Goal: Task Accomplishment & Management: Complete application form

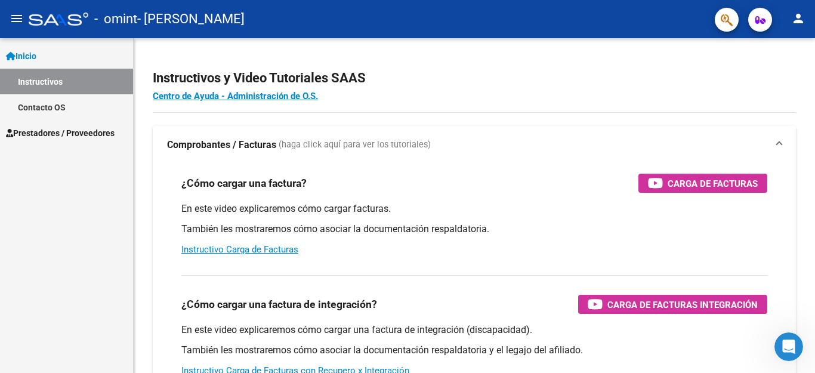
click at [84, 131] on span "Prestadores / Proveedores" at bounding box center [60, 133] width 109 height 13
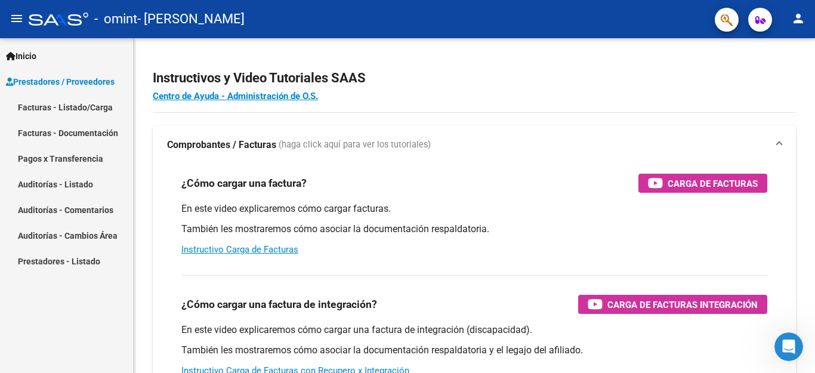
click at [71, 102] on link "Facturas - Listado/Carga" at bounding box center [66, 107] width 133 height 26
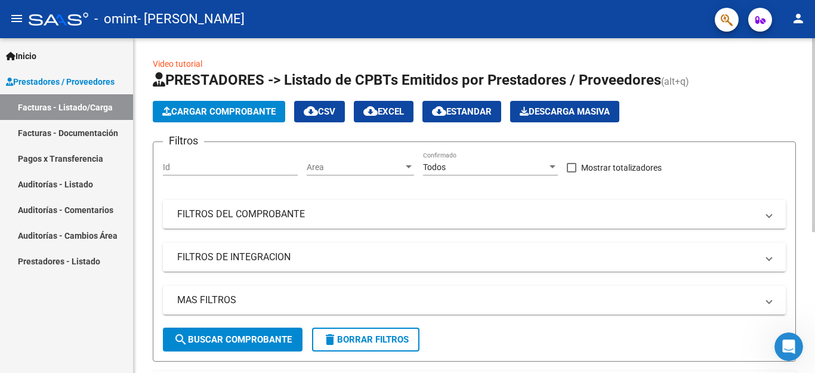
click at [195, 113] on span "Cargar Comprobante" at bounding box center [218, 111] width 113 height 11
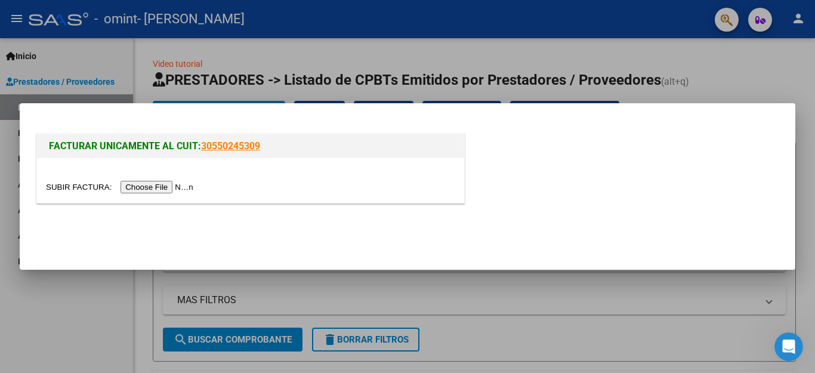
click at [182, 187] on input "file" at bounding box center [121, 187] width 151 height 13
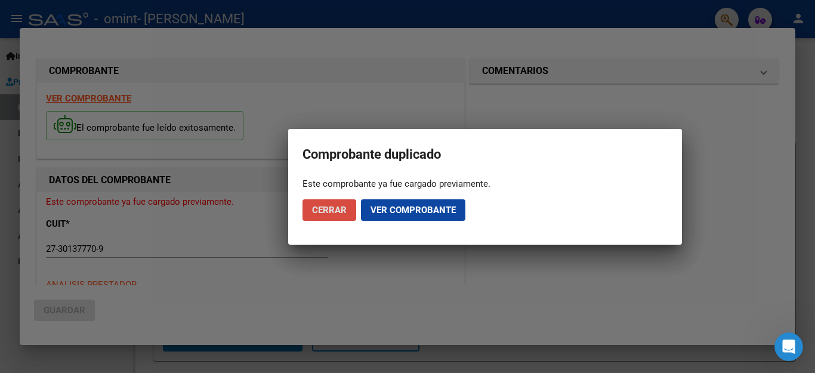
click at [347, 212] on button "Cerrar" at bounding box center [330, 209] width 54 height 21
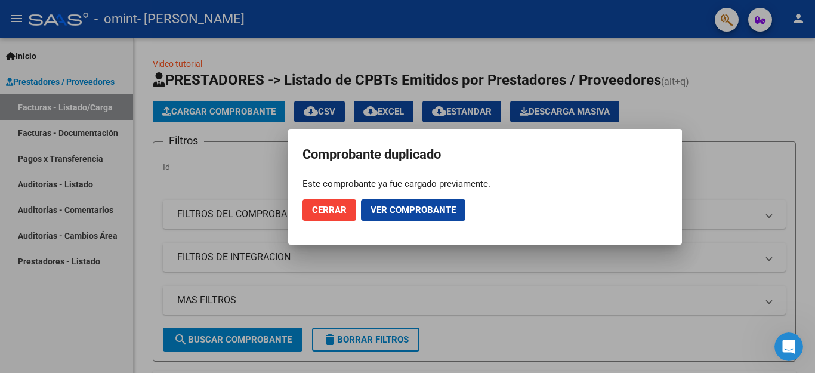
click at [347, 212] on button "Cerrar" at bounding box center [330, 209] width 54 height 21
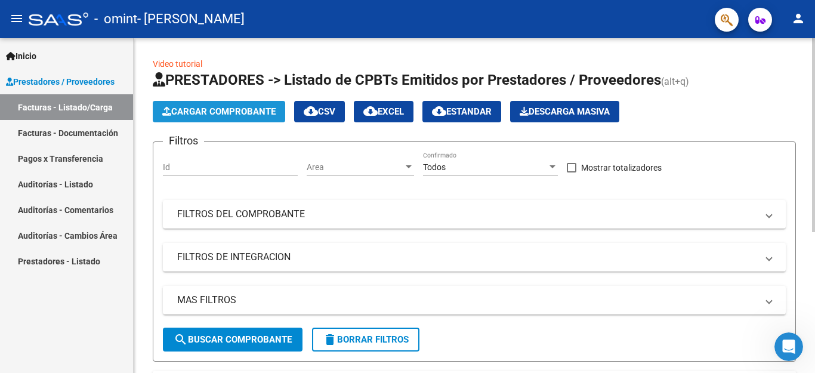
click at [202, 112] on span "Cargar Comprobante" at bounding box center [218, 111] width 113 height 11
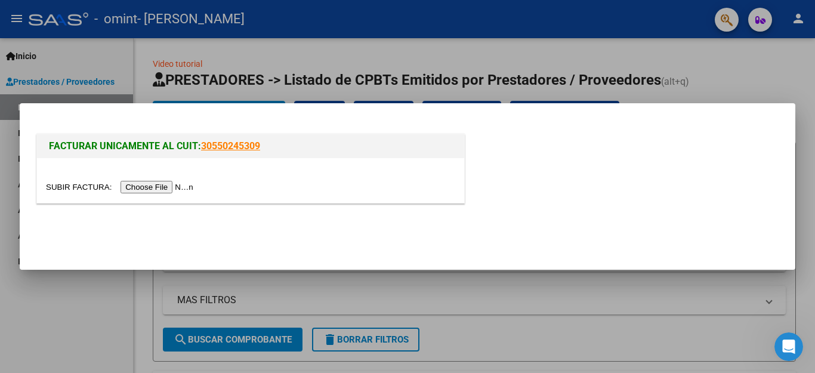
click at [174, 185] on input "file" at bounding box center [121, 187] width 151 height 13
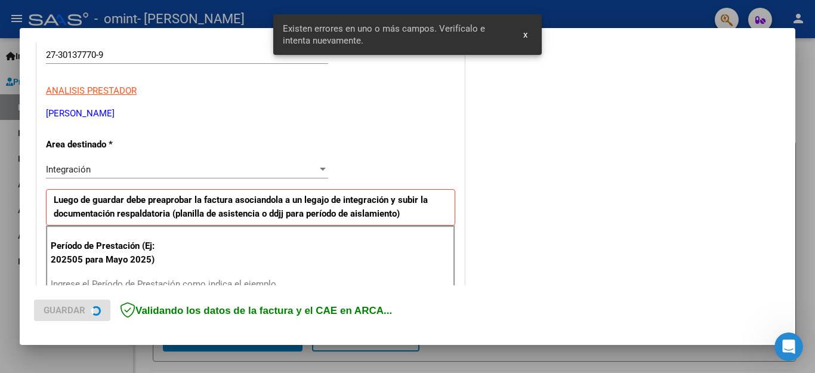
scroll to position [272, 0]
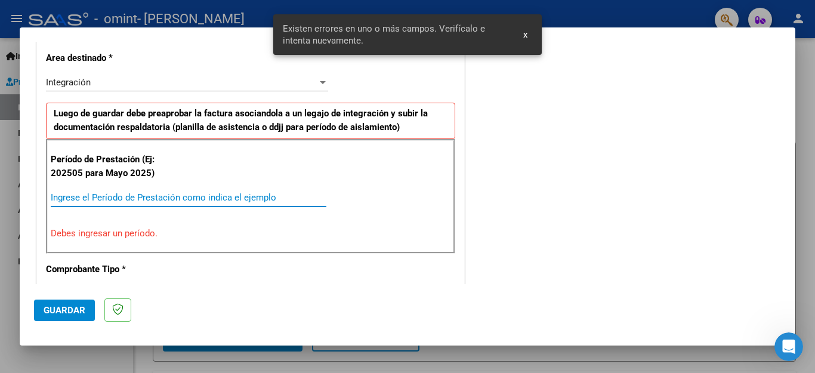
click at [154, 198] on input "Ingrese el Período de Prestación como indica el ejemplo" at bounding box center [189, 197] width 276 height 11
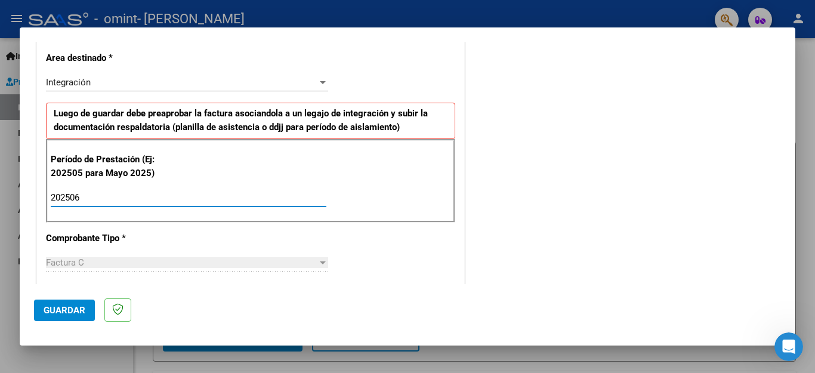
type input "202506"
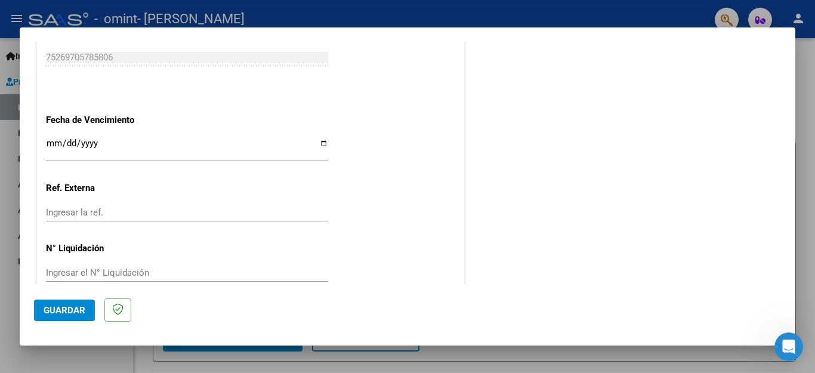
scroll to position [793, 0]
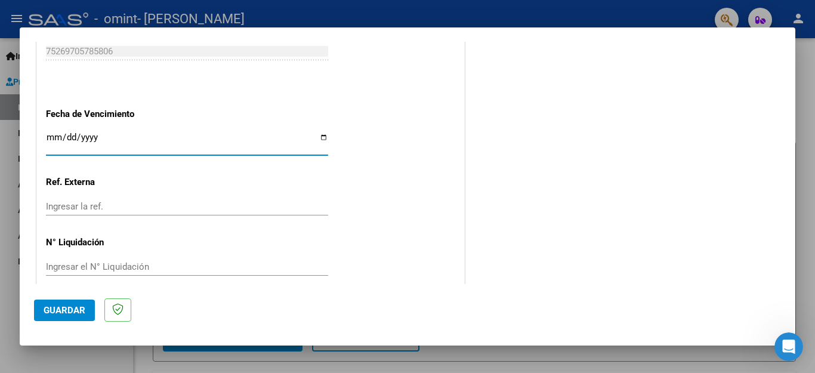
click at [319, 132] on input "Ingresar la fecha" at bounding box center [187, 141] width 282 height 19
type input "[DATE]"
click at [70, 309] on span "Guardar" at bounding box center [65, 310] width 42 height 11
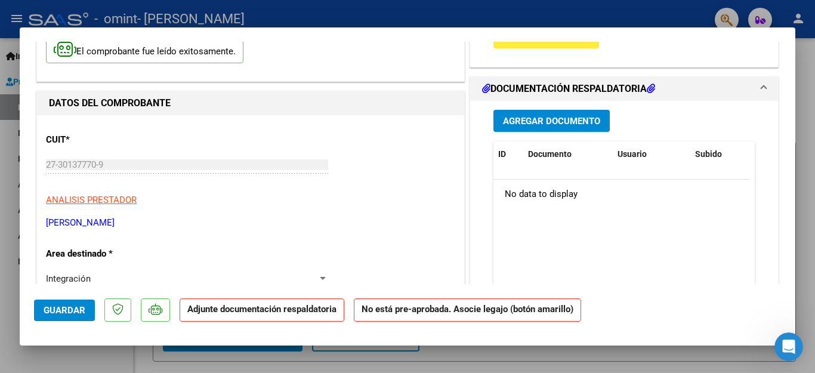
scroll to position [124, 0]
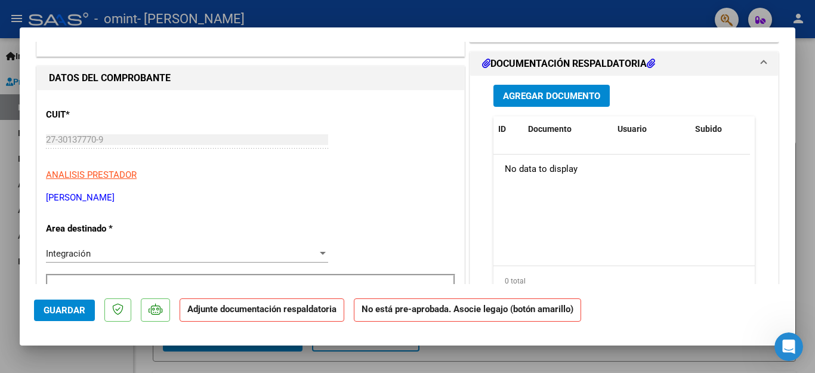
click at [547, 97] on span "Agregar Documento" at bounding box center [551, 96] width 97 height 11
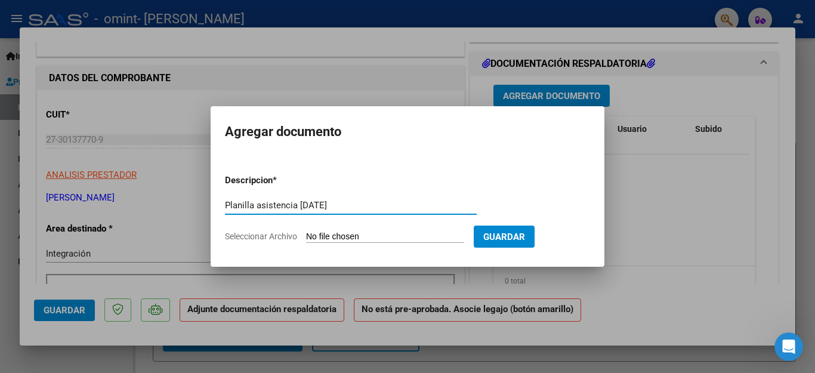
type input "Planilla asistencia [DATE]"
click at [369, 237] on input "Seleccionar Archivo" at bounding box center [385, 237] width 158 height 11
type input "C:\fakepath\planilla [PERSON_NAME][DATE]..jpg"
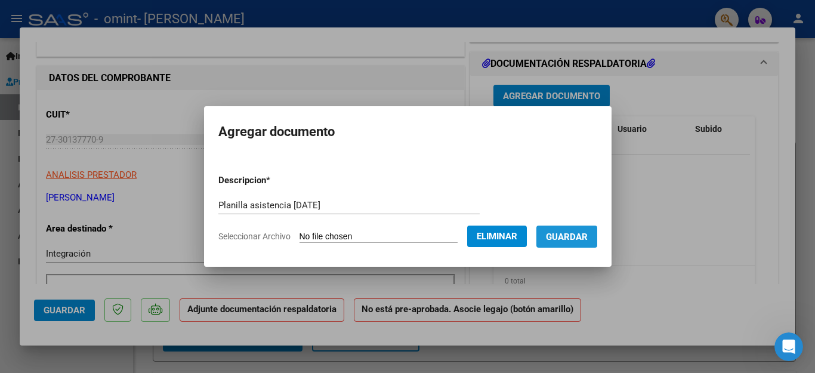
click at [562, 242] on button "Guardar" at bounding box center [567, 237] width 61 height 22
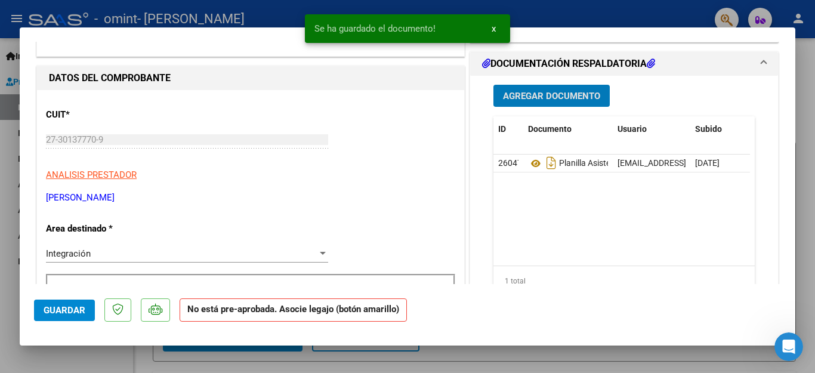
click at [50, 315] on span "Guardar" at bounding box center [65, 310] width 42 height 11
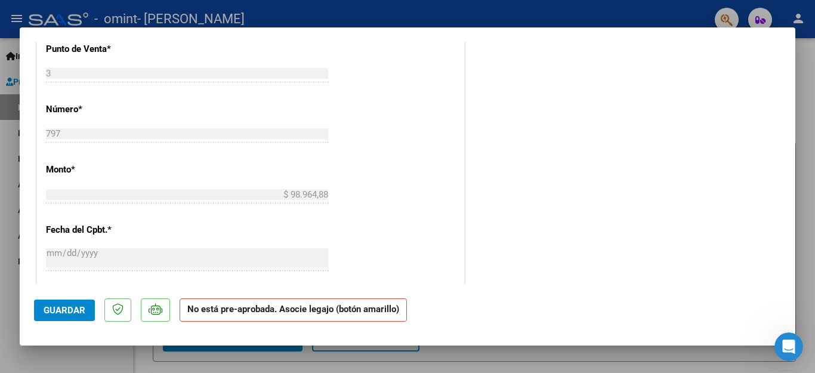
scroll to position [0, 0]
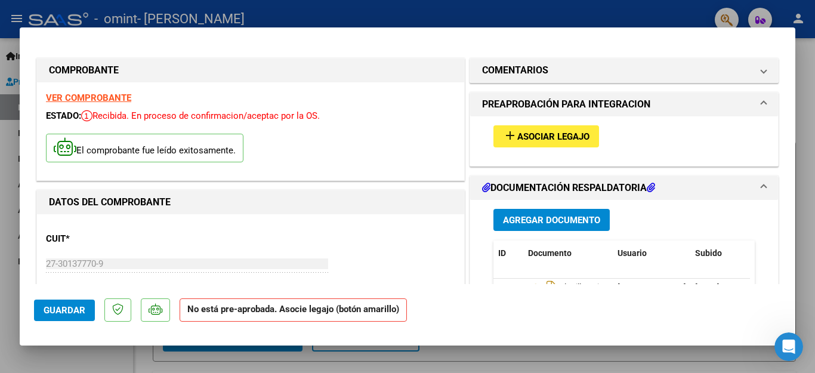
drag, startPoint x: 807, startPoint y: 93, endPoint x: 788, endPoint y: 97, distance: 19.7
click at [807, 91] on div at bounding box center [407, 186] width 815 height 373
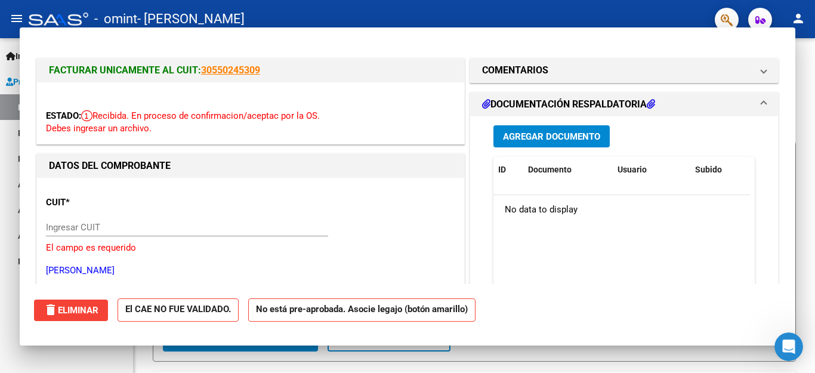
click at [67, 308] on div "Inicio Instructivos Contacto OS Prestadores / Proveedores Facturas - Listado/Ca…" at bounding box center [66, 205] width 133 height 335
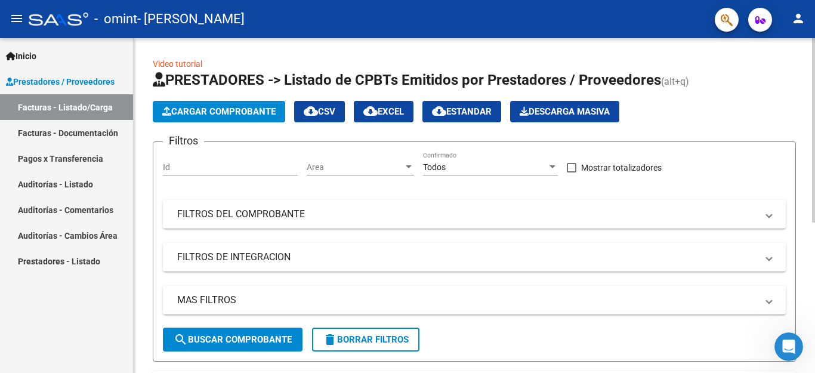
click at [220, 110] on span "Cargar Comprobante" at bounding box center [218, 111] width 113 height 11
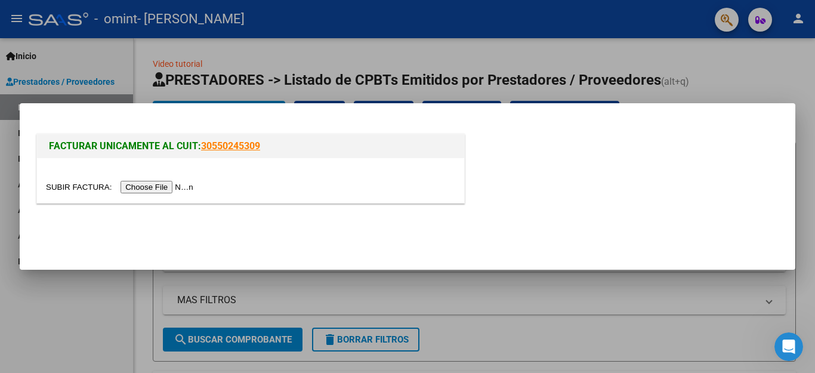
click at [170, 189] on input "file" at bounding box center [121, 187] width 151 height 13
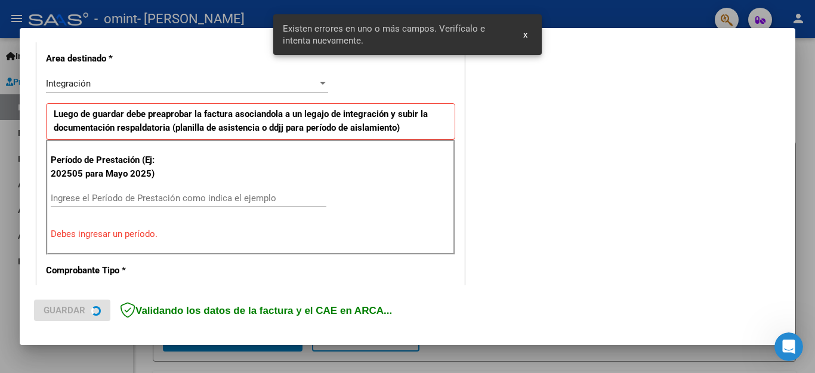
scroll to position [295, 0]
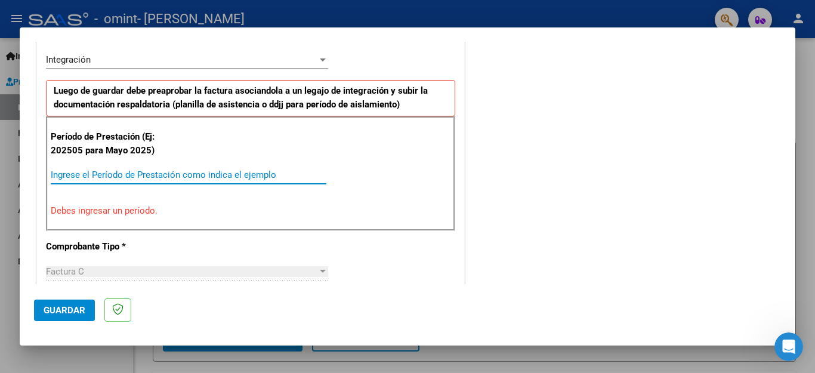
click at [126, 175] on input "Ingrese el Período de Prestación como indica el ejemplo" at bounding box center [189, 174] width 276 height 11
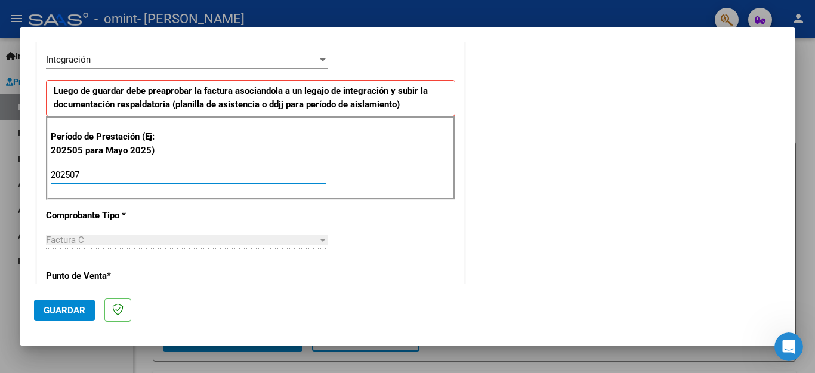
type input "202507"
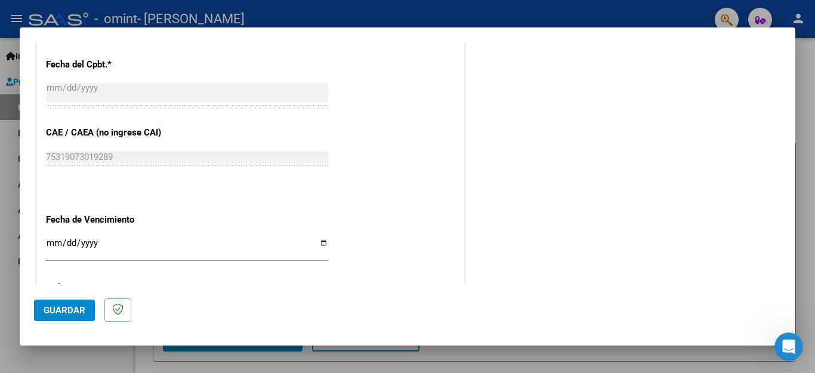
scroll to position [693, 0]
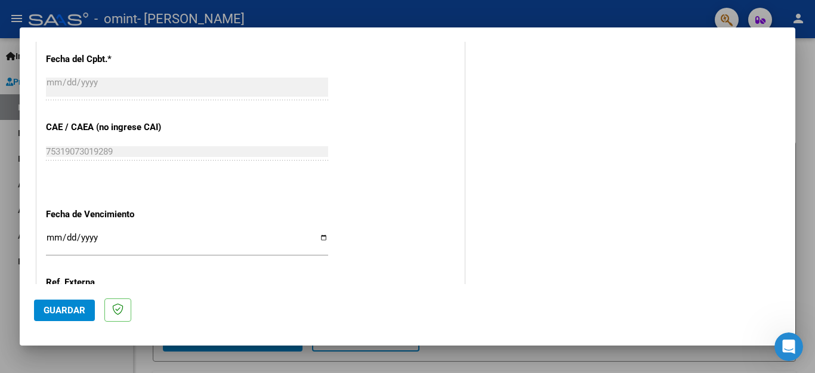
click at [318, 233] on input "Ingresar la fecha" at bounding box center [187, 242] width 282 height 19
type input "[DATE]"
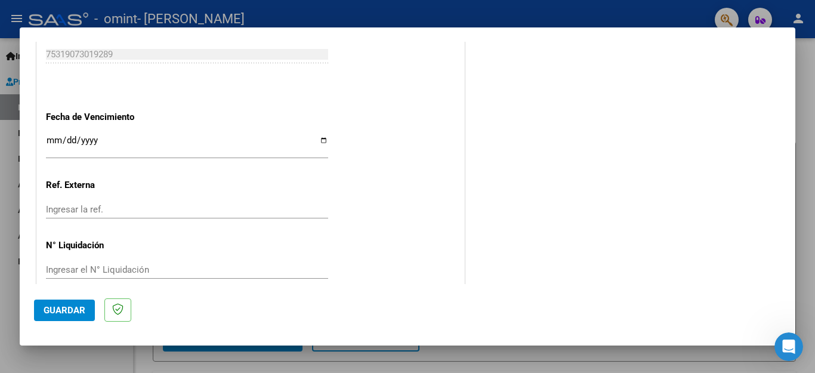
scroll to position [793, 0]
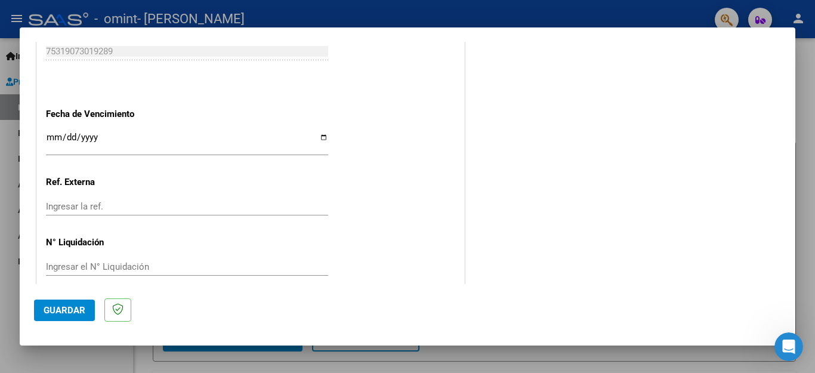
click at [70, 309] on span "Guardar" at bounding box center [65, 310] width 42 height 11
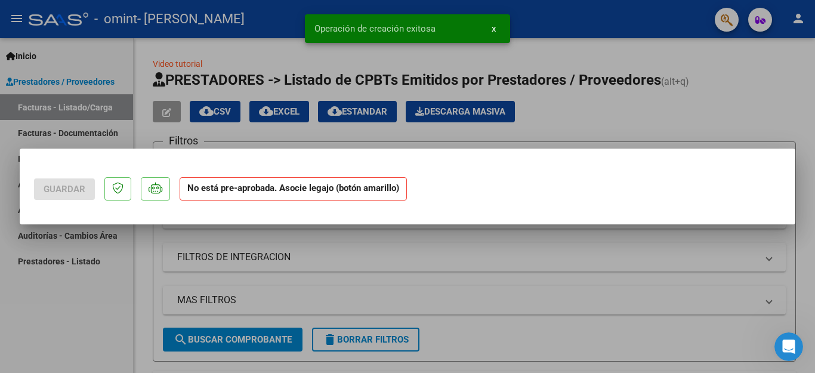
scroll to position [0, 0]
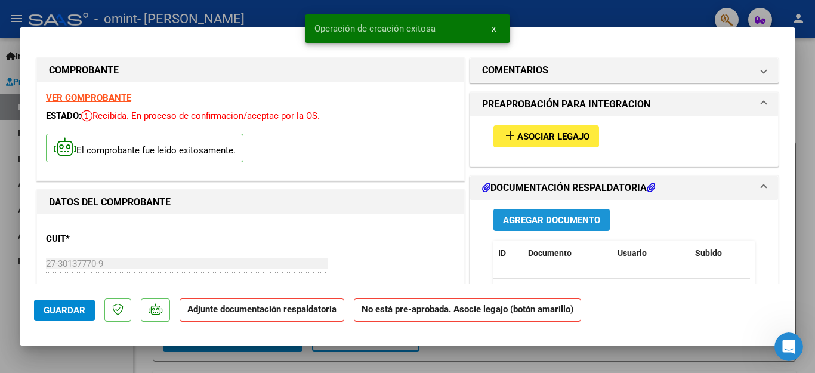
click at [551, 220] on span "Agregar Documento" at bounding box center [551, 220] width 97 height 11
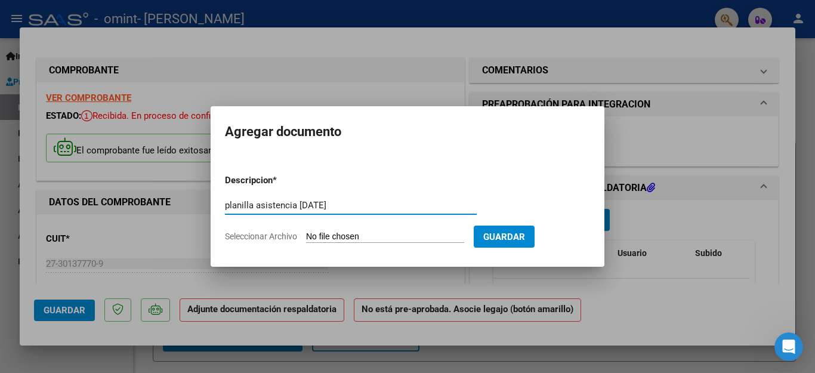
type input "planilla asistencia [DATE]"
click at [346, 238] on input "Seleccionar Archivo" at bounding box center [385, 237] width 158 height 11
type input "C:\fakepath\planilla [PERSON_NAME][DATE]..jpg"
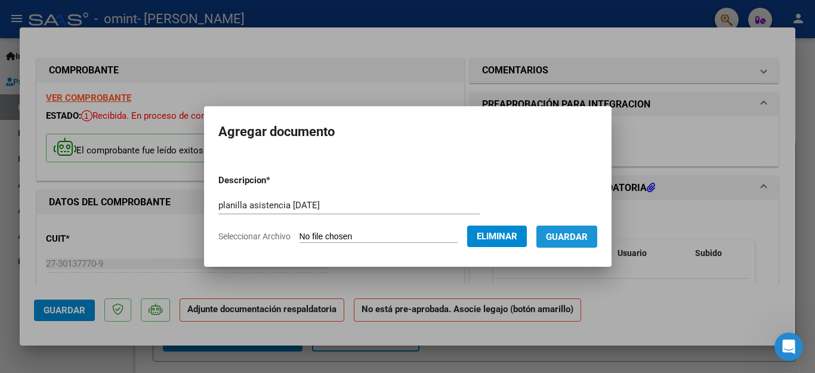
click at [578, 234] on span "Guardar" at bounding box center [567, 237] width 42 height 11
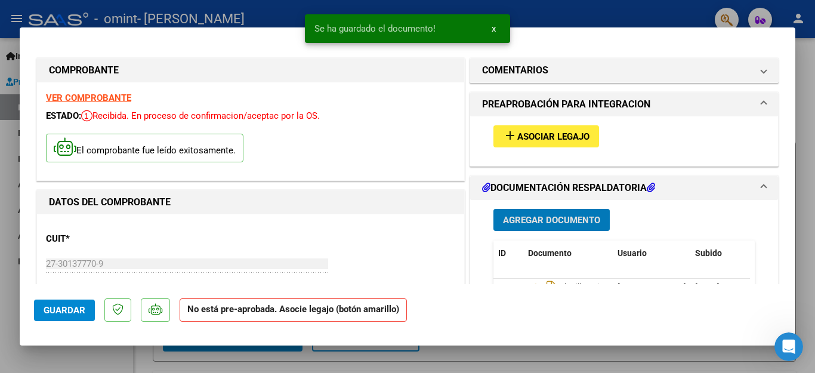
click at [66, 306] on span "Guardar" at bounding box center [65, 310] width 42 height 11
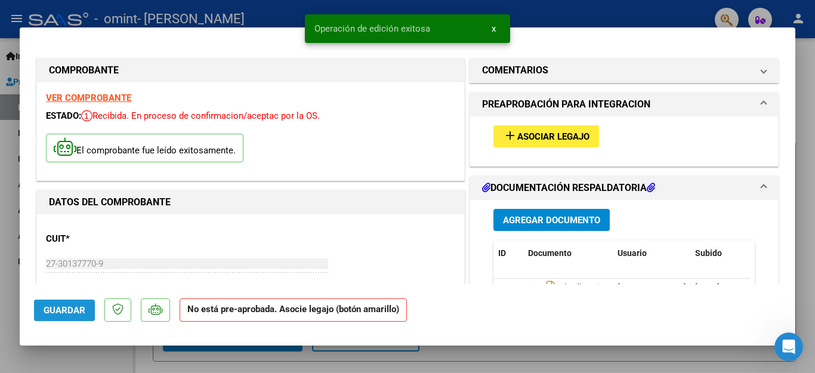
click at [59, 309] on span "Guardar" at bounding box center [65, 310] width 42 height 11
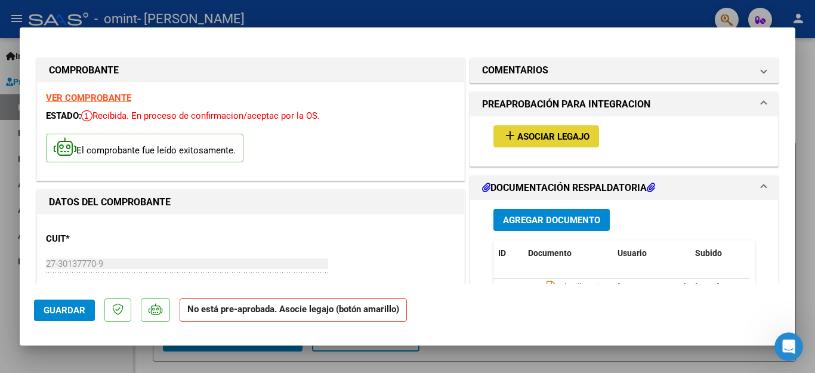
click at [503, 135] on mat-icon "add" at bounding box center [510, 135] width 14 height 14
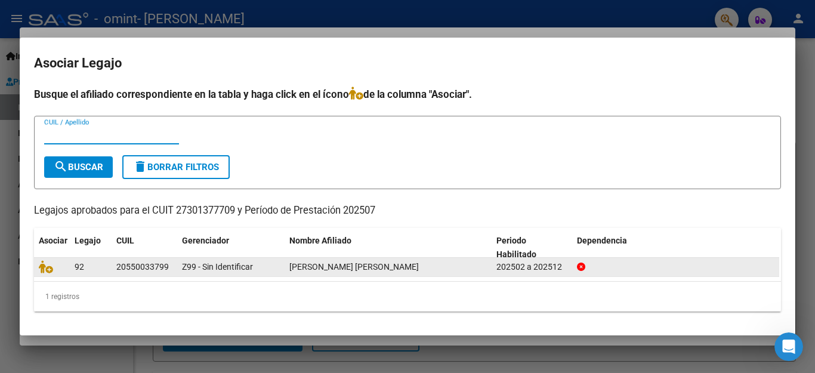
click at [323, 273] on div "[PERSON_NAME] [PERSON_NAME]" at bounding box center [388, 267] width 198 height 14
click at [277, 270] on div "Z99 - Sin Identificar" at bounding box center [231, 267] width 98 height 14
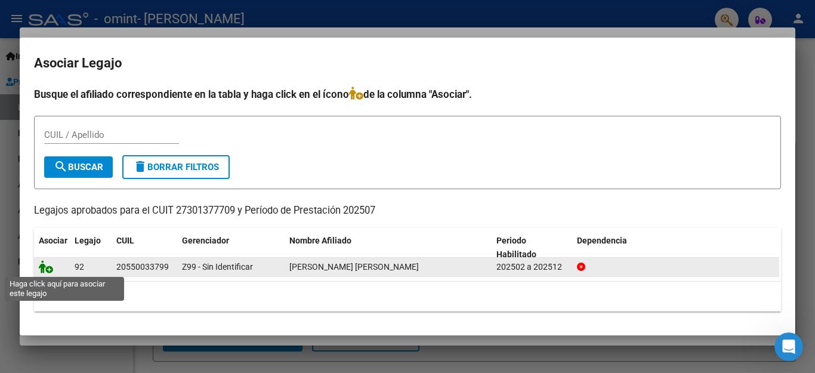
click at [44, 267] on icon at bounding box center [46, 266] width 14 height 13
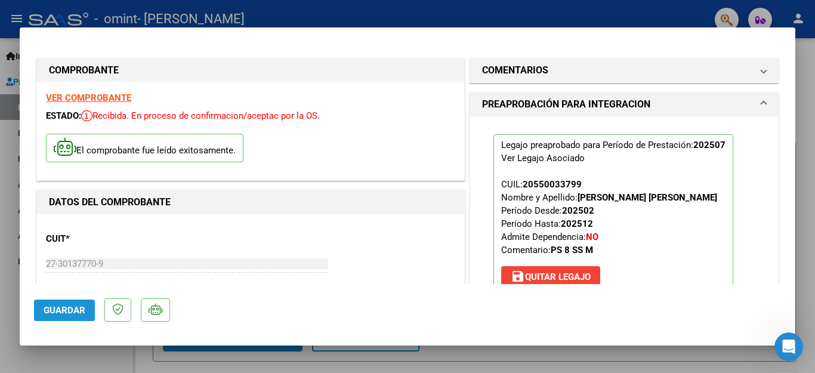
click at [73, 306] on span "Guardar" at bounding box center [65, 310] width 42 height 11
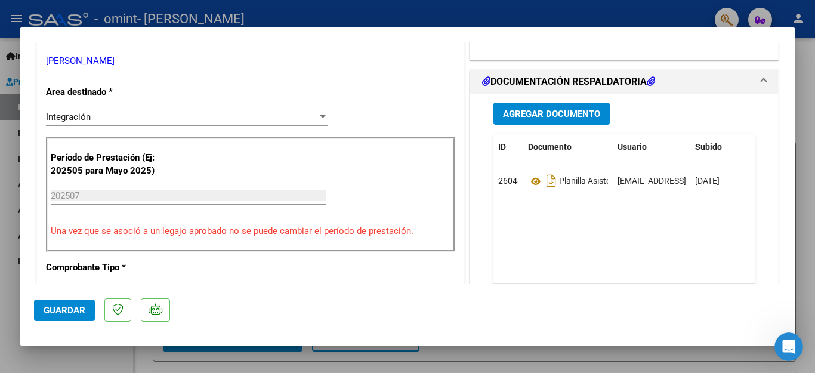
scroll to position [264, 0]
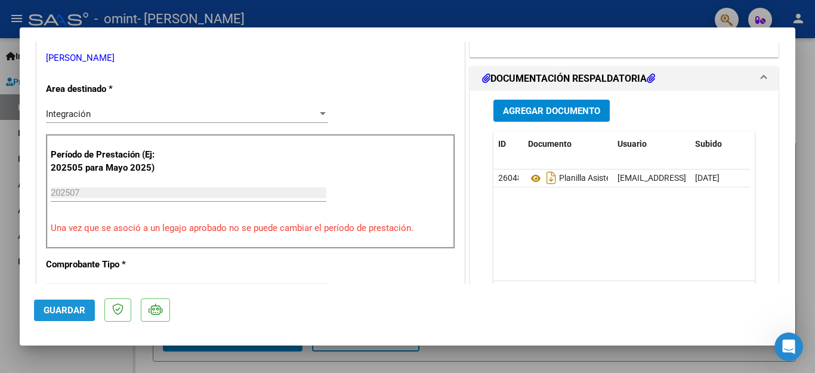
click at [76, 312] on span "Guardar" at bounding box center [65, 310] width 42 height 11
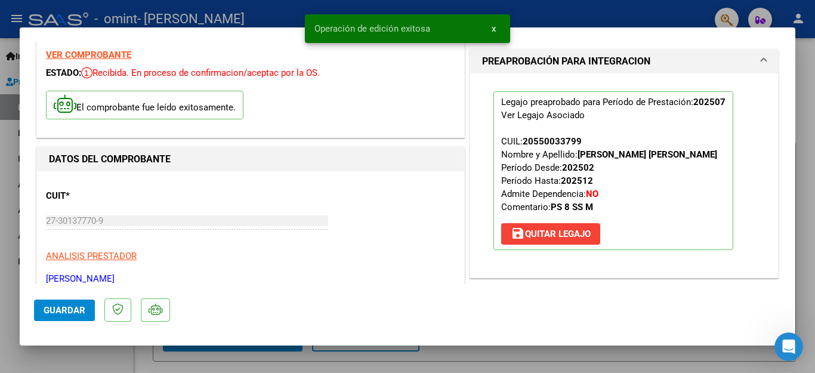
scroll to position [0, 0]
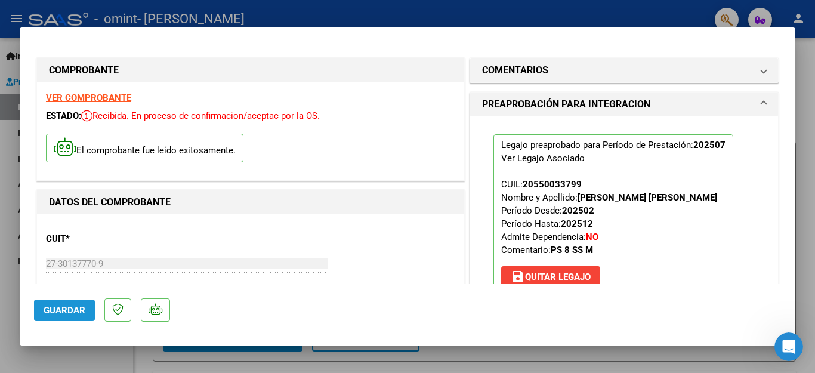
click at [71, 303] on button "Guardar" at bounding box center [64, 310] width 61 height 21
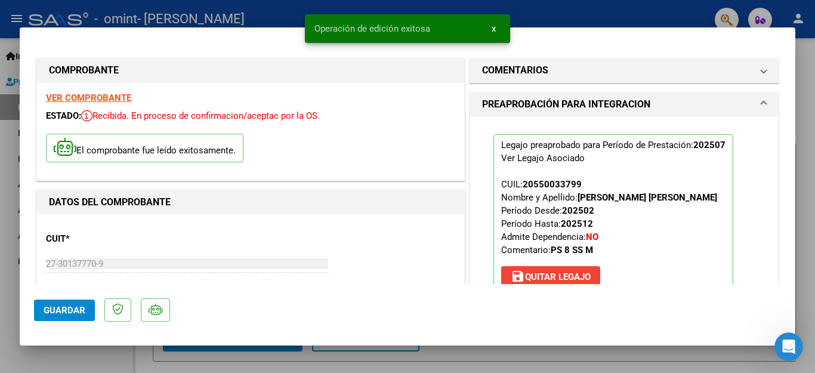
click at [813, 120] on div at bounding box center [407, 186] width 815 height 373
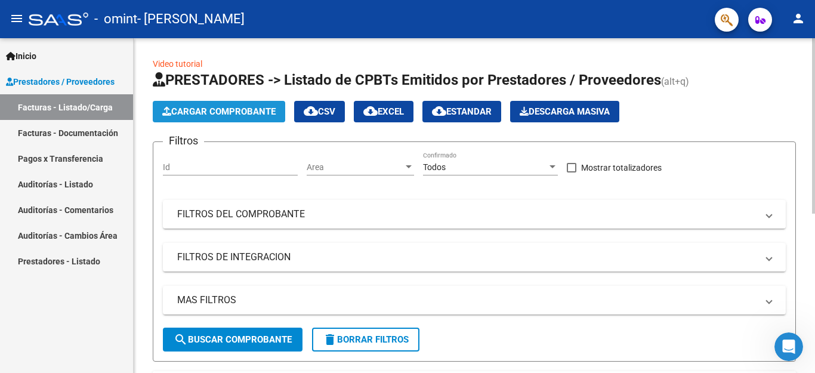
click at [228, 107] on span "Cargar Comprobante" at bounding box center [218, 111] width 113 height 11
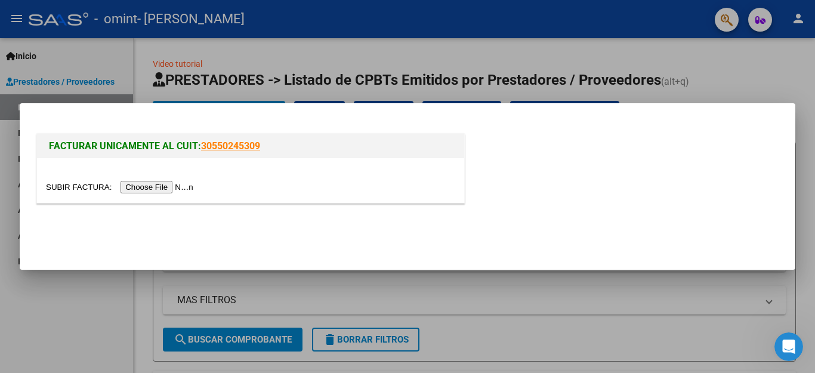
click at [174, 185] on input "file" at bounding box center [121, 187] width 151 height 13
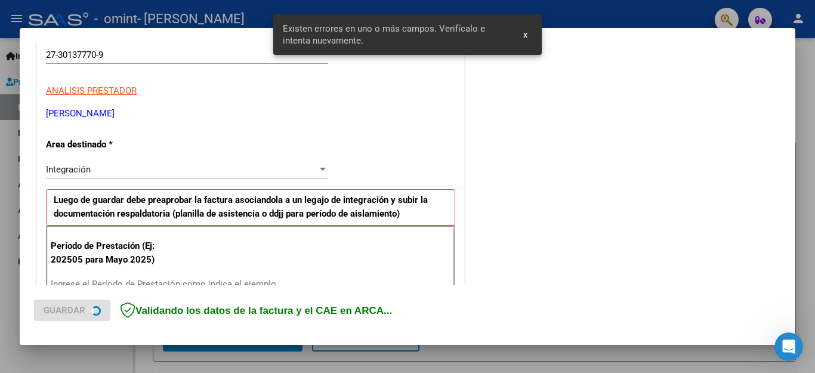
scroll to position [272, 0]
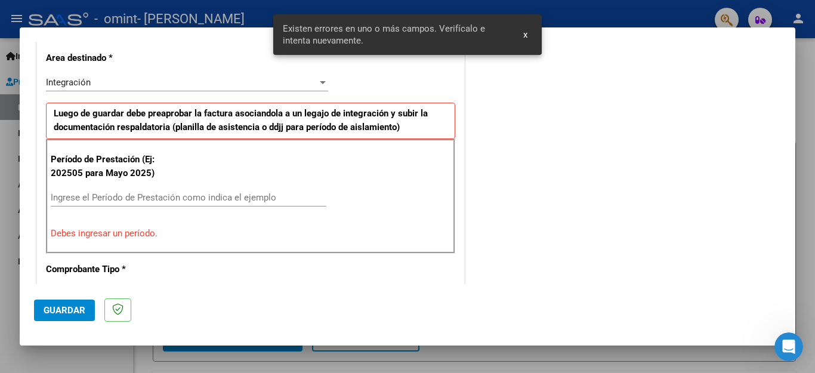
click at [98, 198] on input "Ingrese el Período de Prestación como indica el ejemplo" at bounding box center [189, 197] width 276 height 11
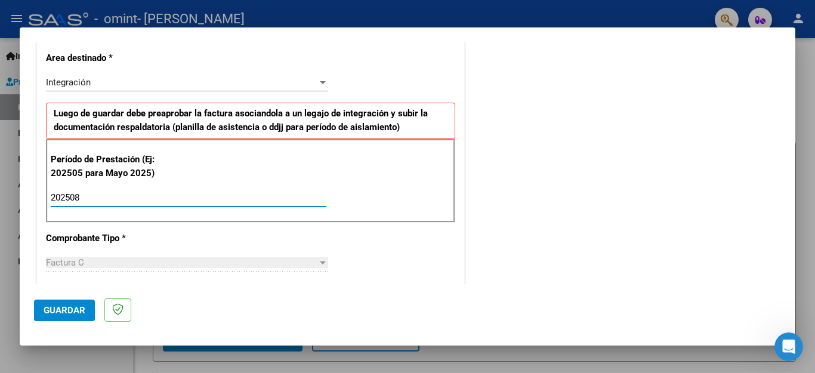
type input "202508"
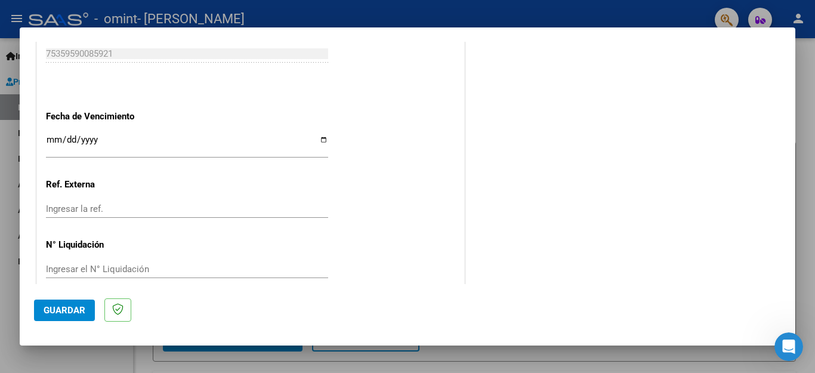
scroll to position [793, 0]
click at [317, 132] on input "Ingresar la fecha" at bounding box center [187, 141] width 282 height 19
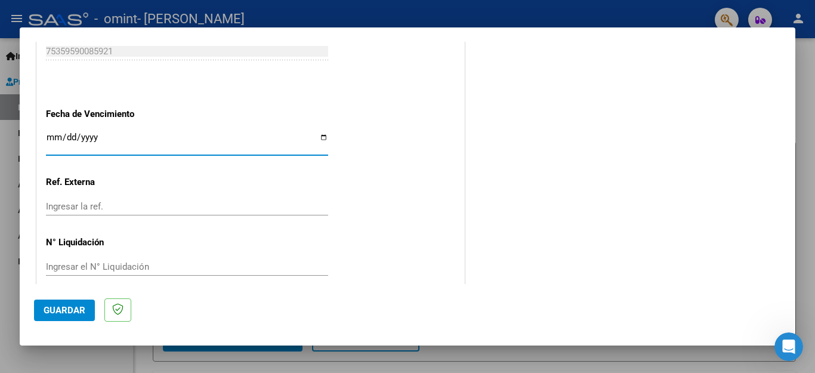
type input "[DATE]"
click at [58, 313] on span "Guardar" at bounding box center [65, 310] width 42 height 11
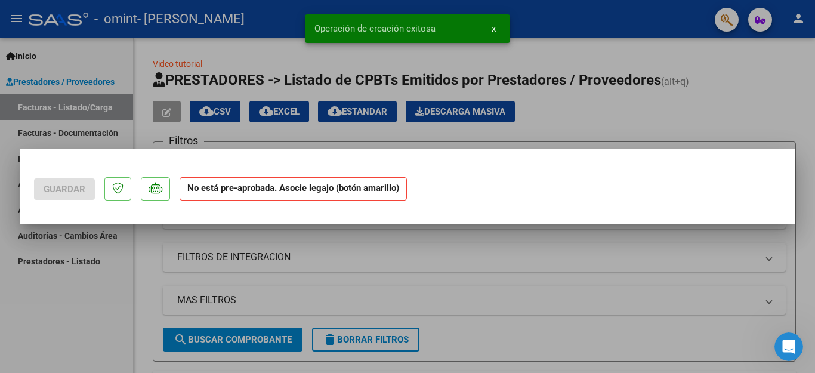
scroll to position [0, 0]
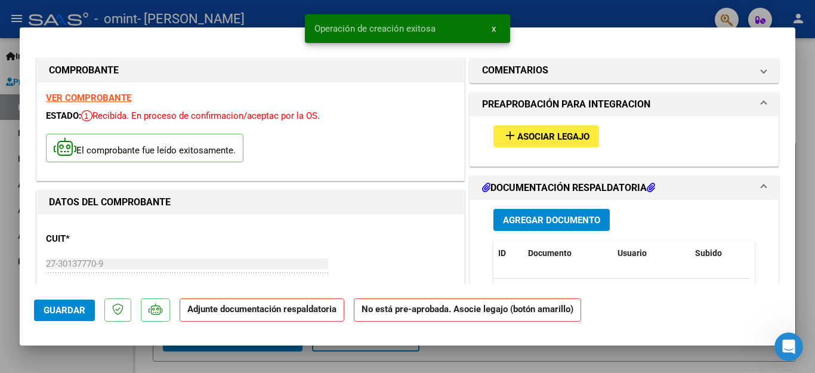
click at [504, 134] on mat-icon "add" at bounding box center [510, 135] width 14 height 14
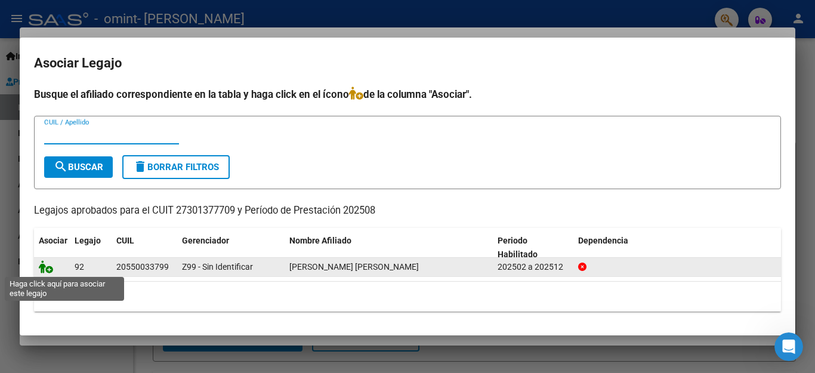
click at [44, 267] on icon at bounding box center [46, 266] width 14 height 13
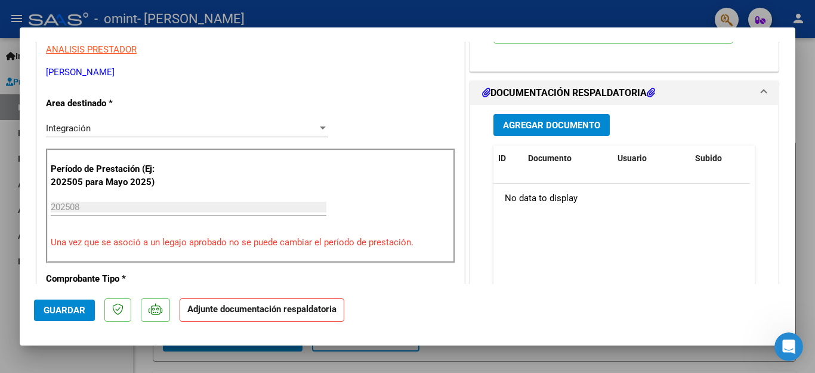
scroll to position [258, 0]
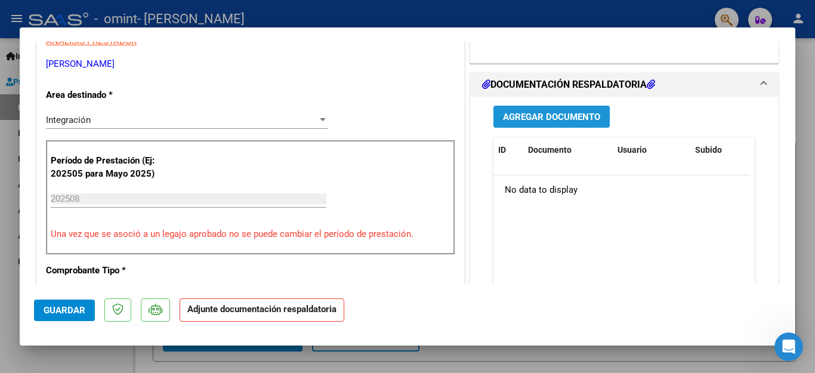
click at [540, 112] on span "Agregar Documento" at bounding box center [551, 117] width 97 height 11
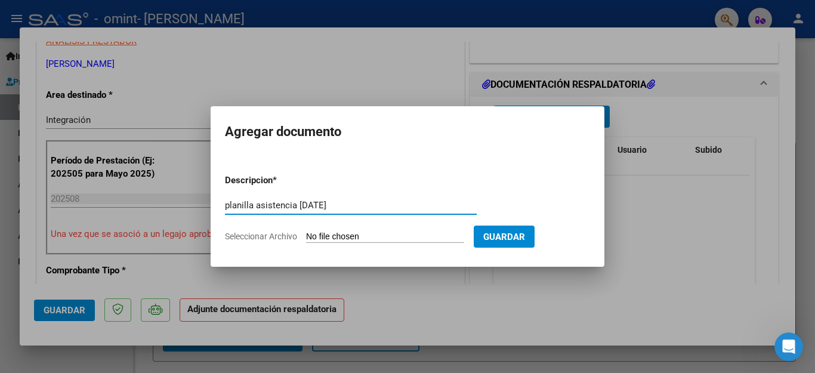
type input "planilla asistencia [DATE]"
click at [384, 238] on input "Seleccionar Archivo" at bounding box center [385, 237] width 158 height 11
type input "C:\fakepath\planilla [PERSON_NAME][DATE]..jpg"
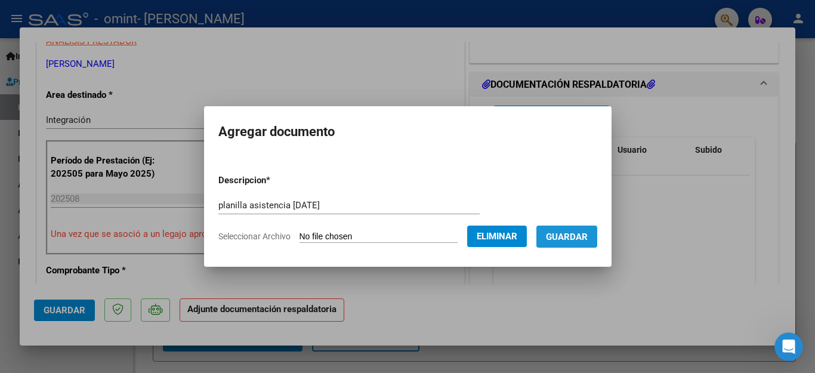
click at [553, 238] on span "Guardar" at bounding box center [567, 237] width 42 height 11
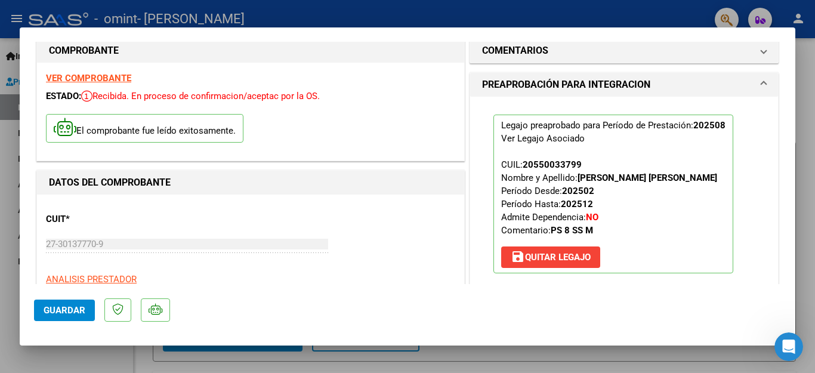
scroll to position [145, 0]
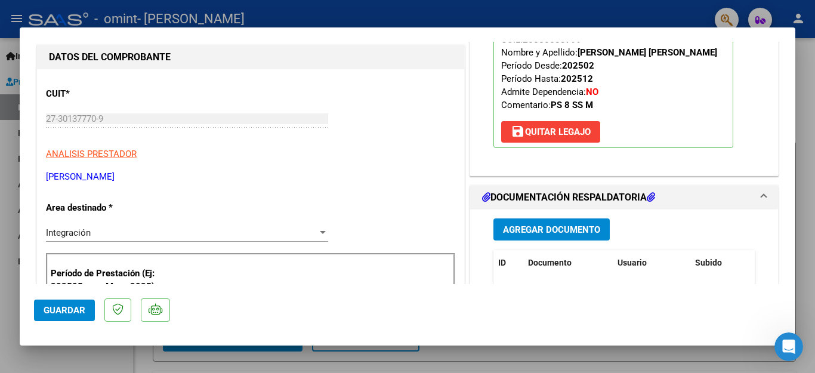
click at [53, 307] on span "Guardar" at bounding box center [65, 310] width 42 height 11
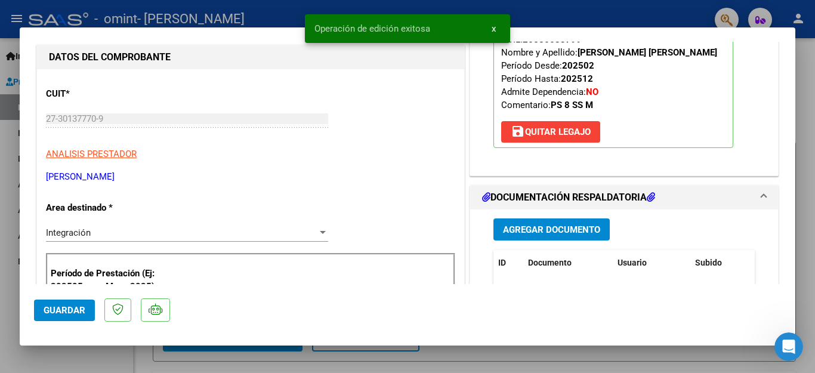
click at [53, 307] on span "Guardar" at bounding box center [65, 310] width 42 height 11
click at [807, 159] on div at bounding box center [407, 186] width 815 height 373
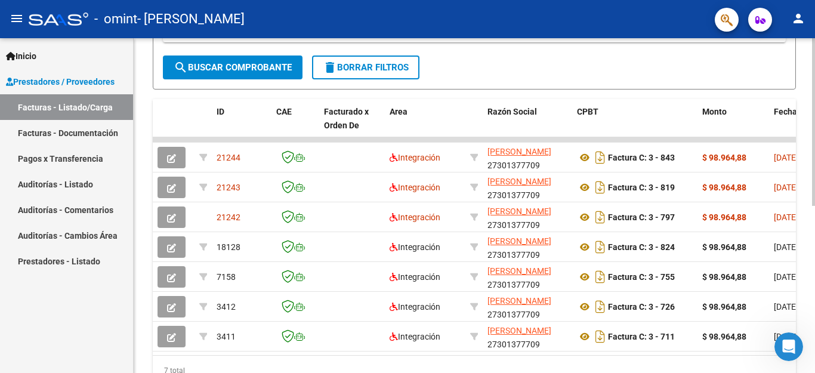
scroll to position [273, 0]
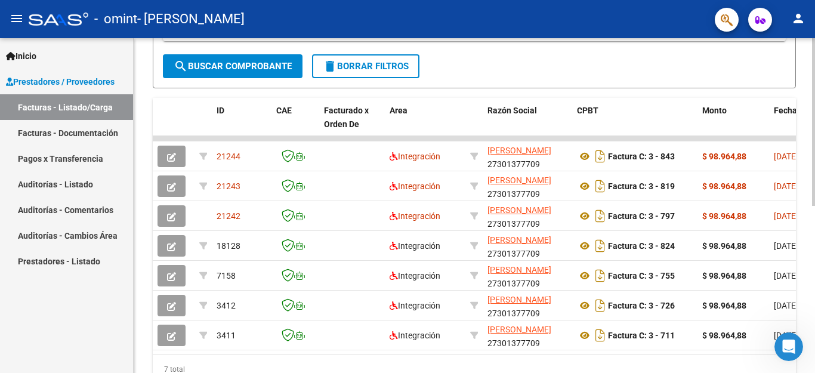
click at [815, 206] on div at bounding box center [813, 122] width 3 height 168
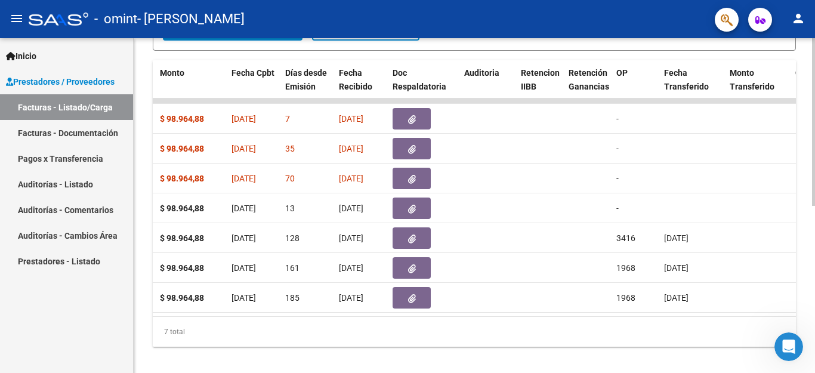
scroll to position [310, 0]
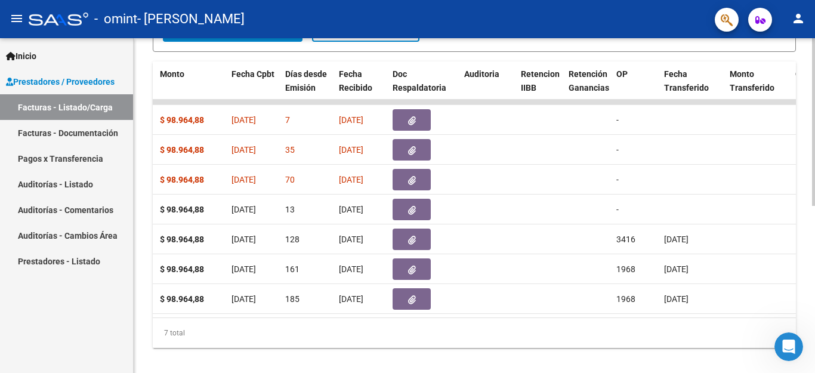
click at [815, 206] on div at bounding box center [813, 122] width 3 height 168
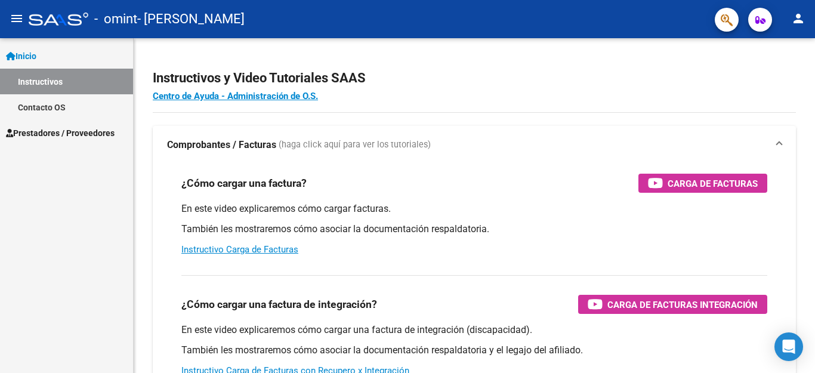
click at [59, 132] on span "Prestadores / Proveedores" at bounding box center [60, 133] width 109 height 13
